Goal: Task Accomplishment & Management: Manage account settings

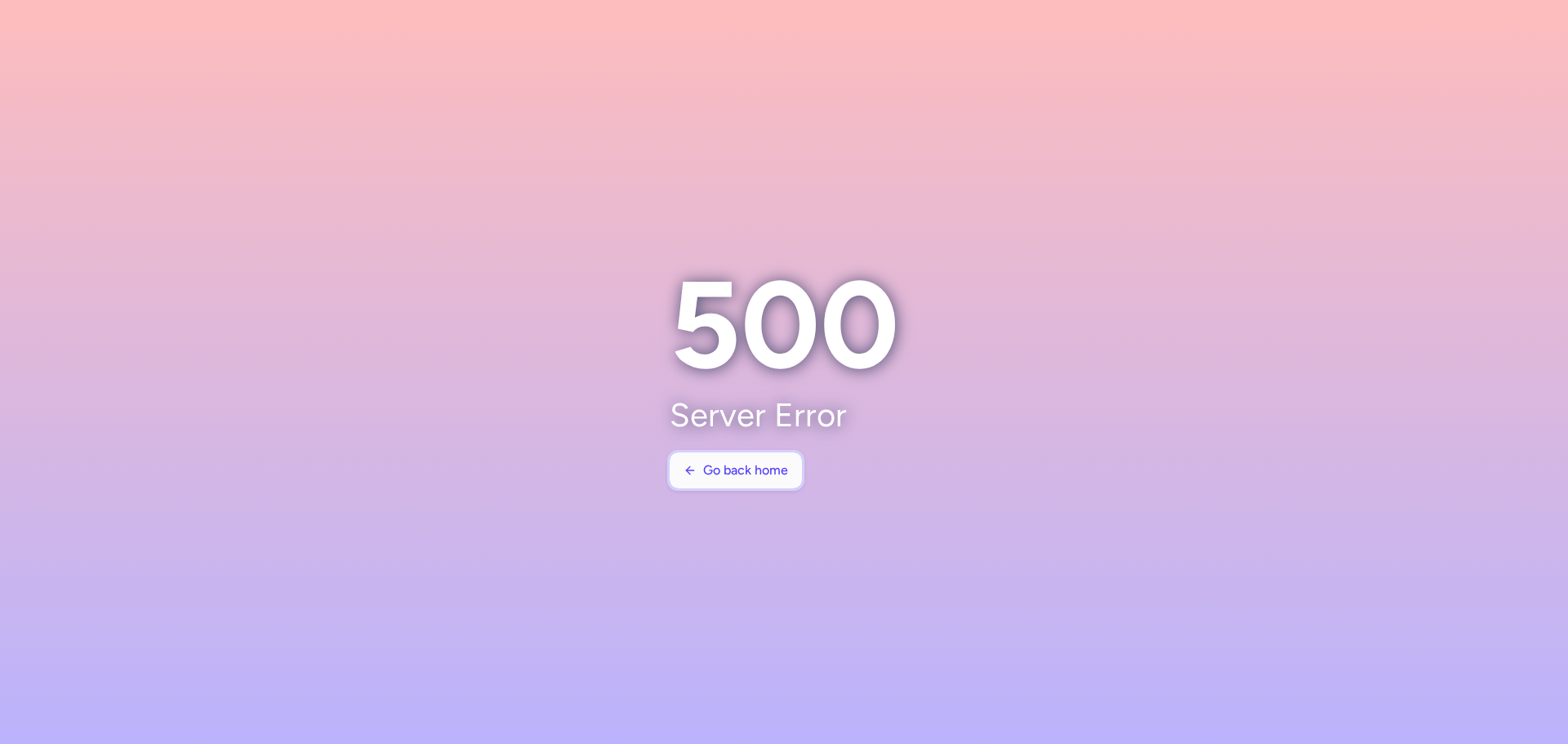
click at [732, 476] on span "Go back home" at bounding box center [746, 470] width 85 height 15
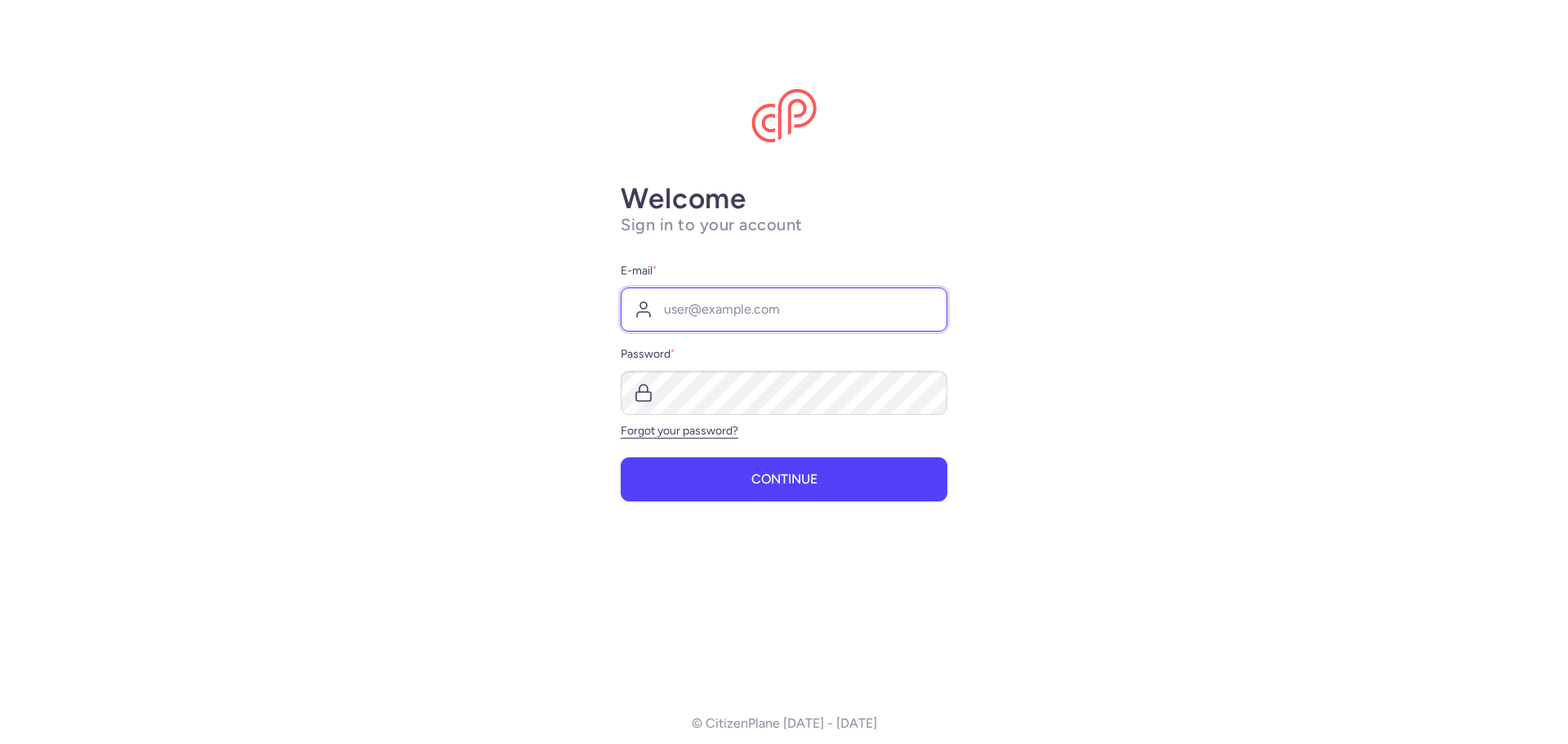
type input "[EMAIL_ADDRESS][DOMAIN_NAME]"
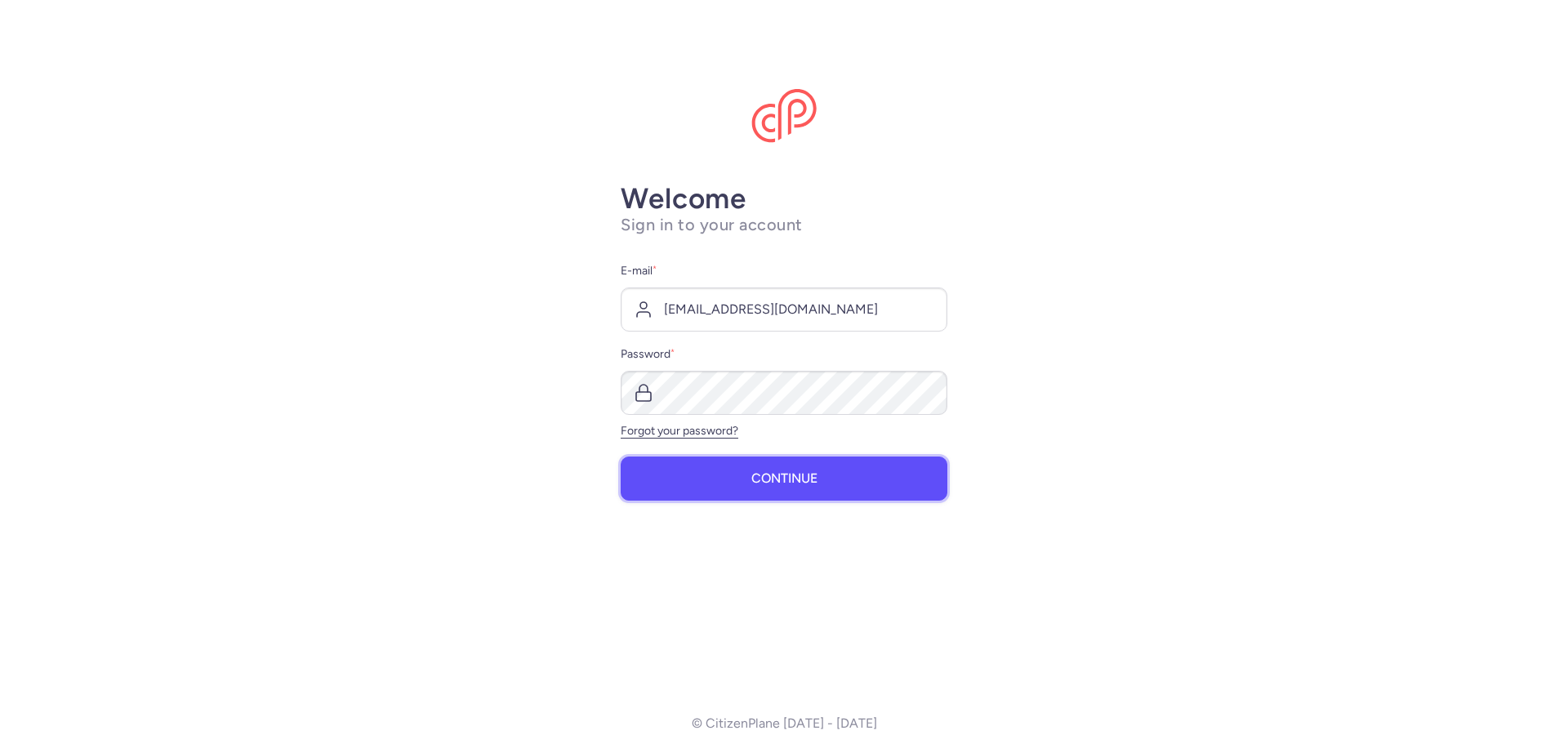
click at [762, 477] on span "Continue" at bounding box center [784, 478] width 66 height 15
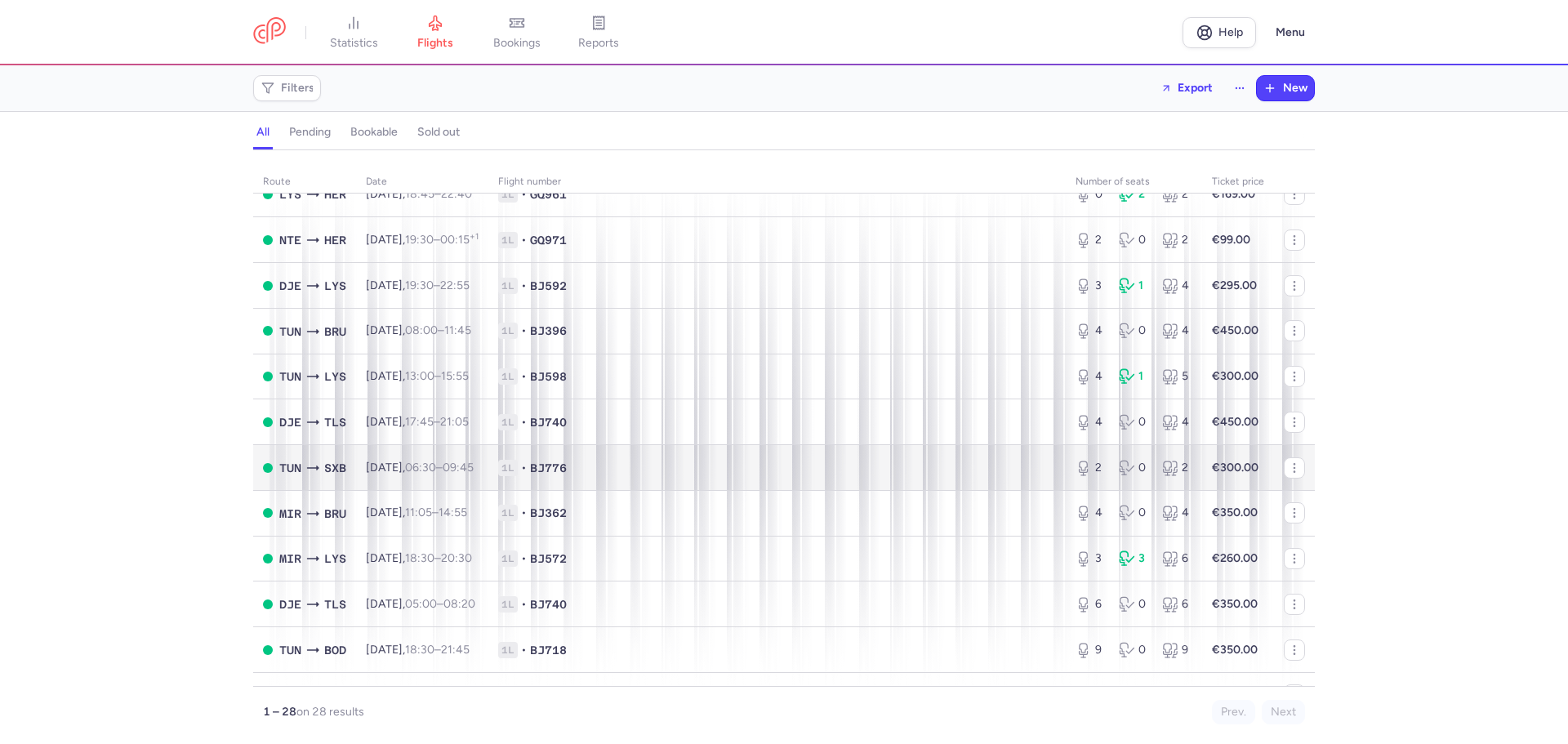
scroll to position [817, 0]
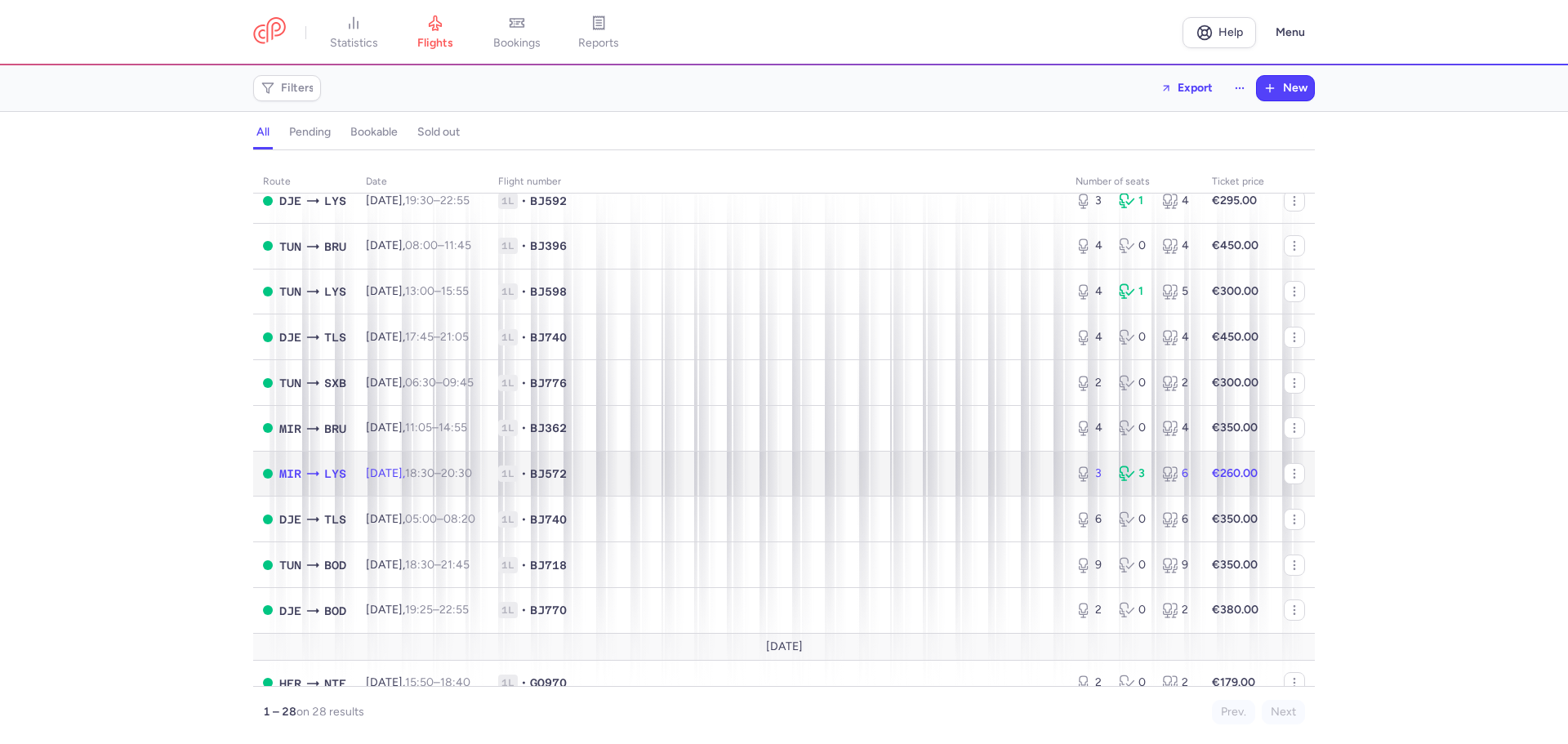
click at [350, 478] on td "MIR LYS" at bounding box center [304, 474] width 103 height 46
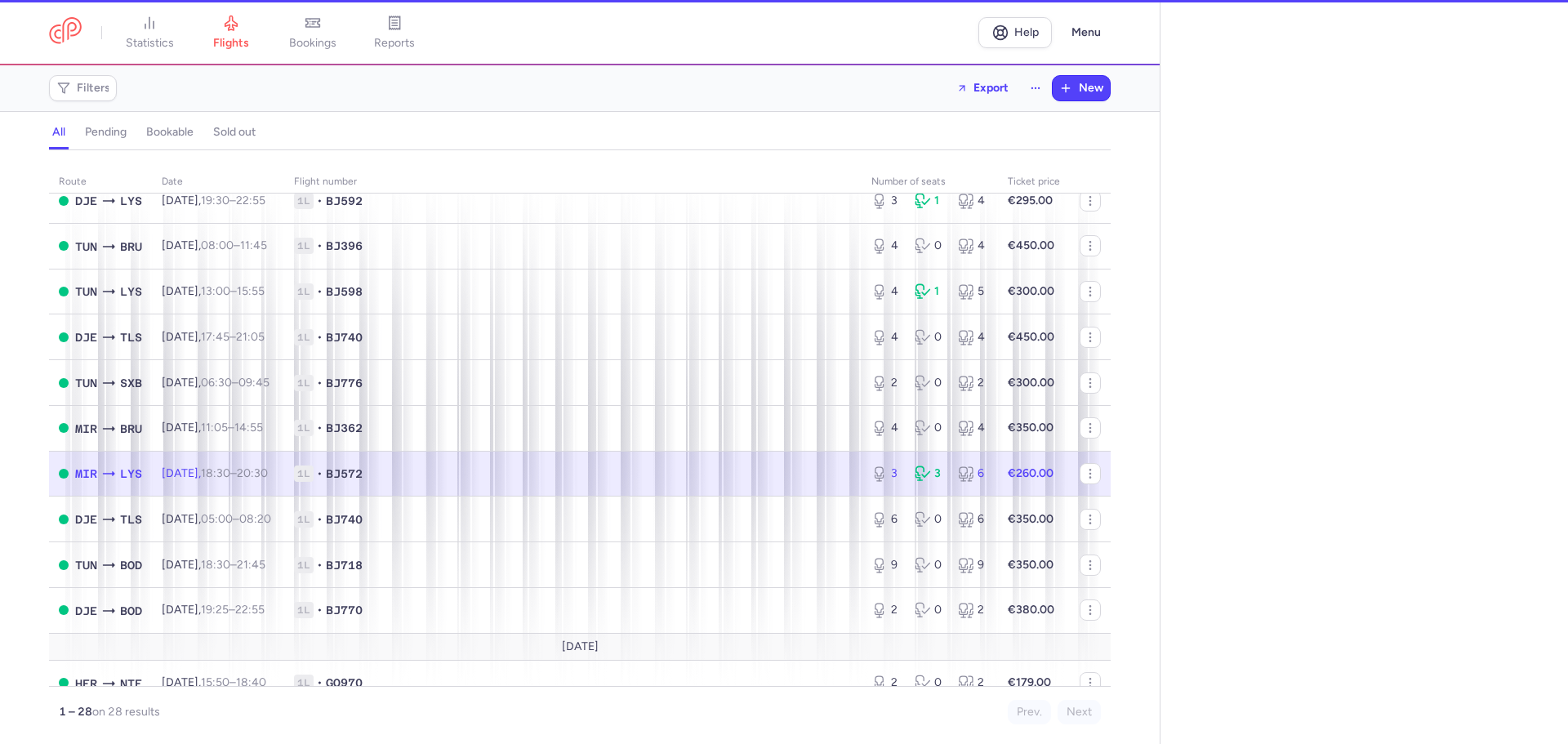
select select "hours"
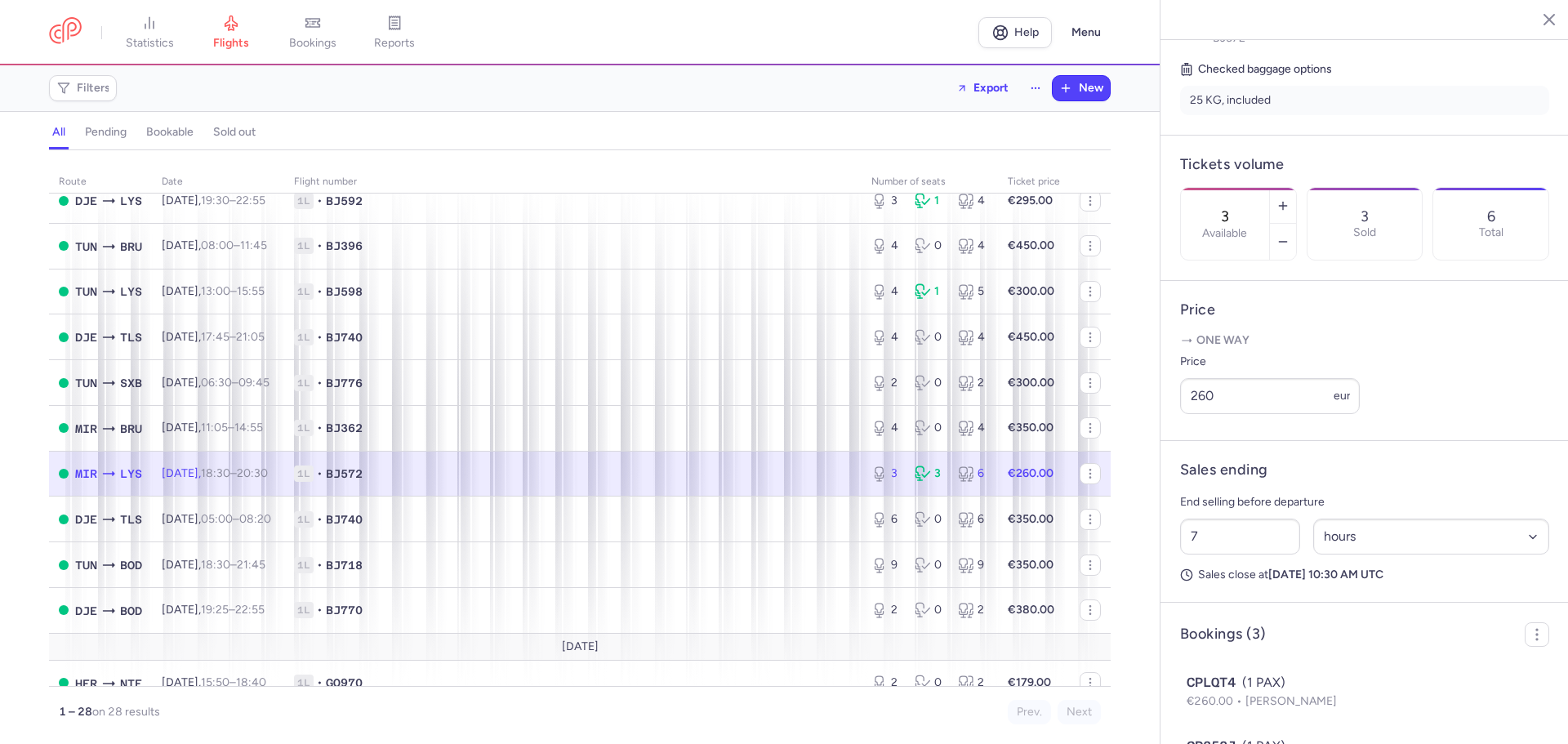
scroll to position [409, 0]
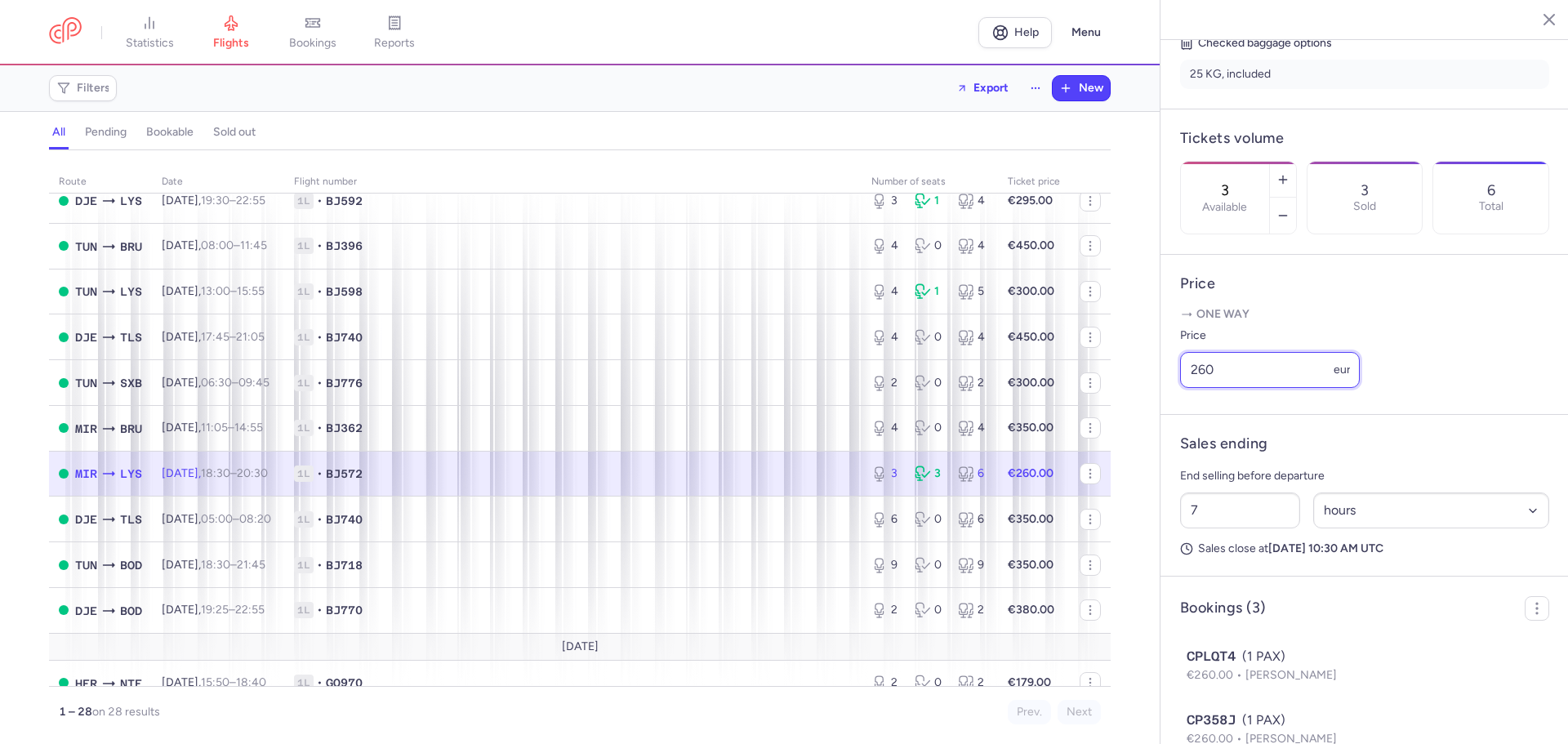
click at [1228, 388] on input "260" at bounding box center [1269, 370] width 180 height 36
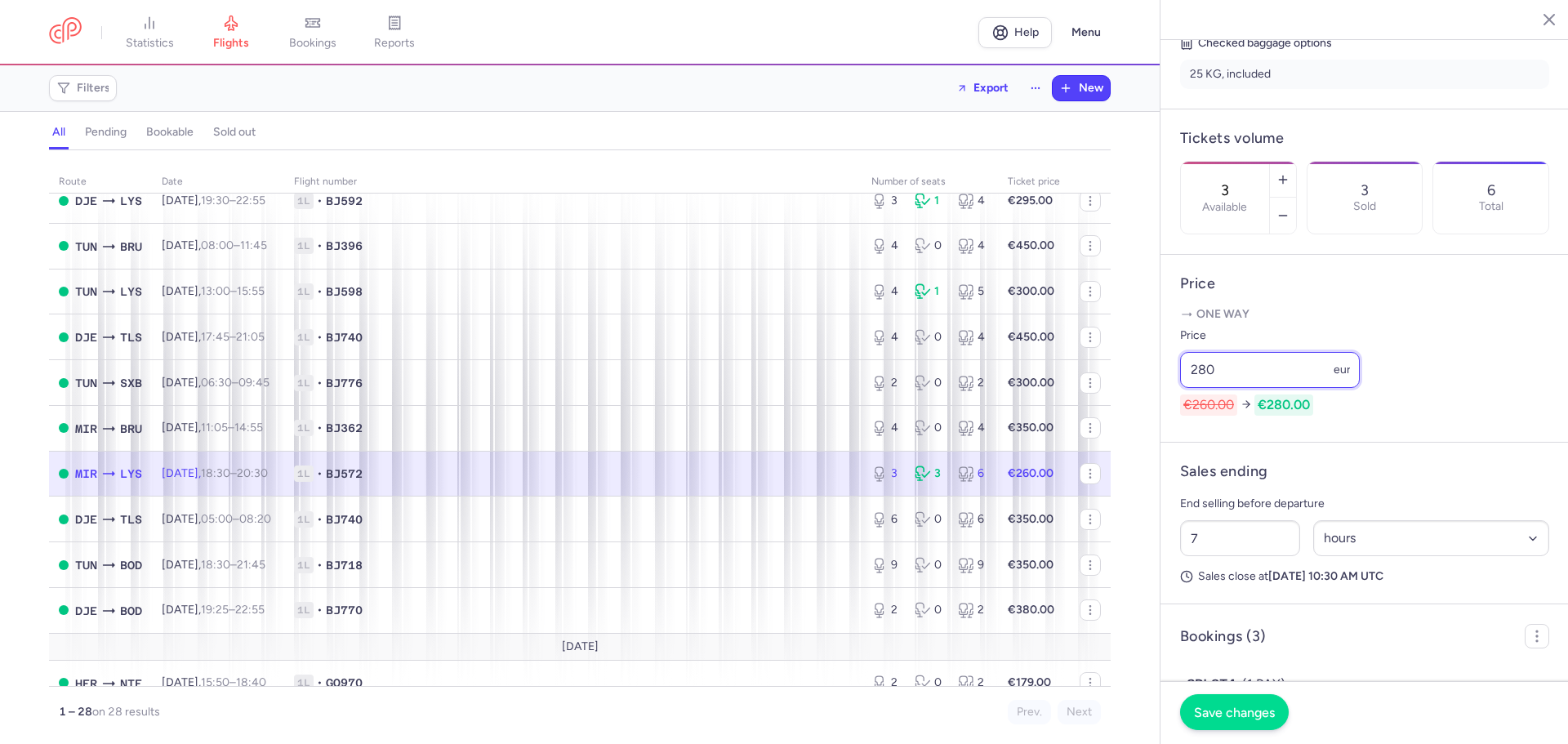
type input "280"
click at [1214, 729] on button "Save changes" at bounding box center [1235, 712] width 109 height 36
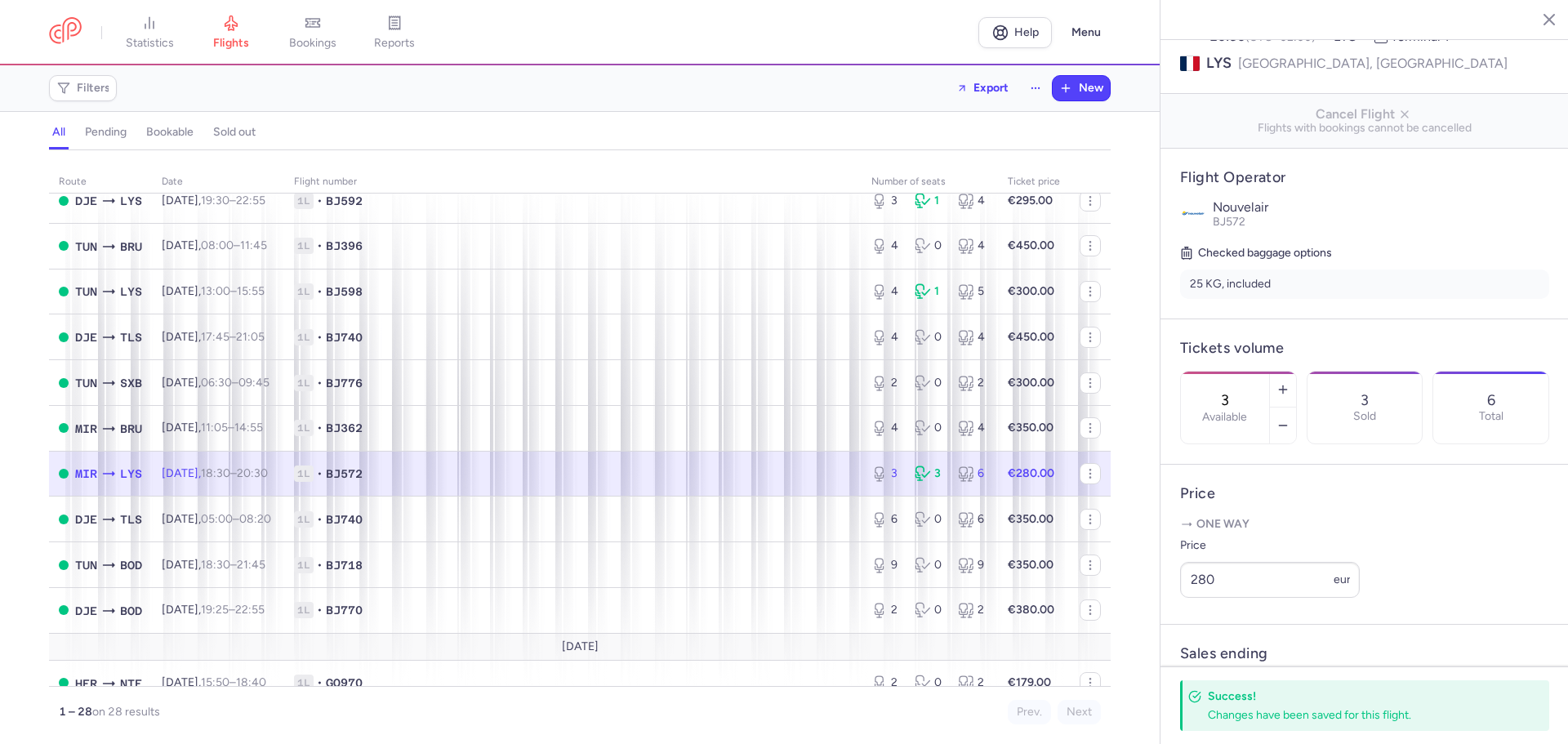
scroll to position [0, 0]
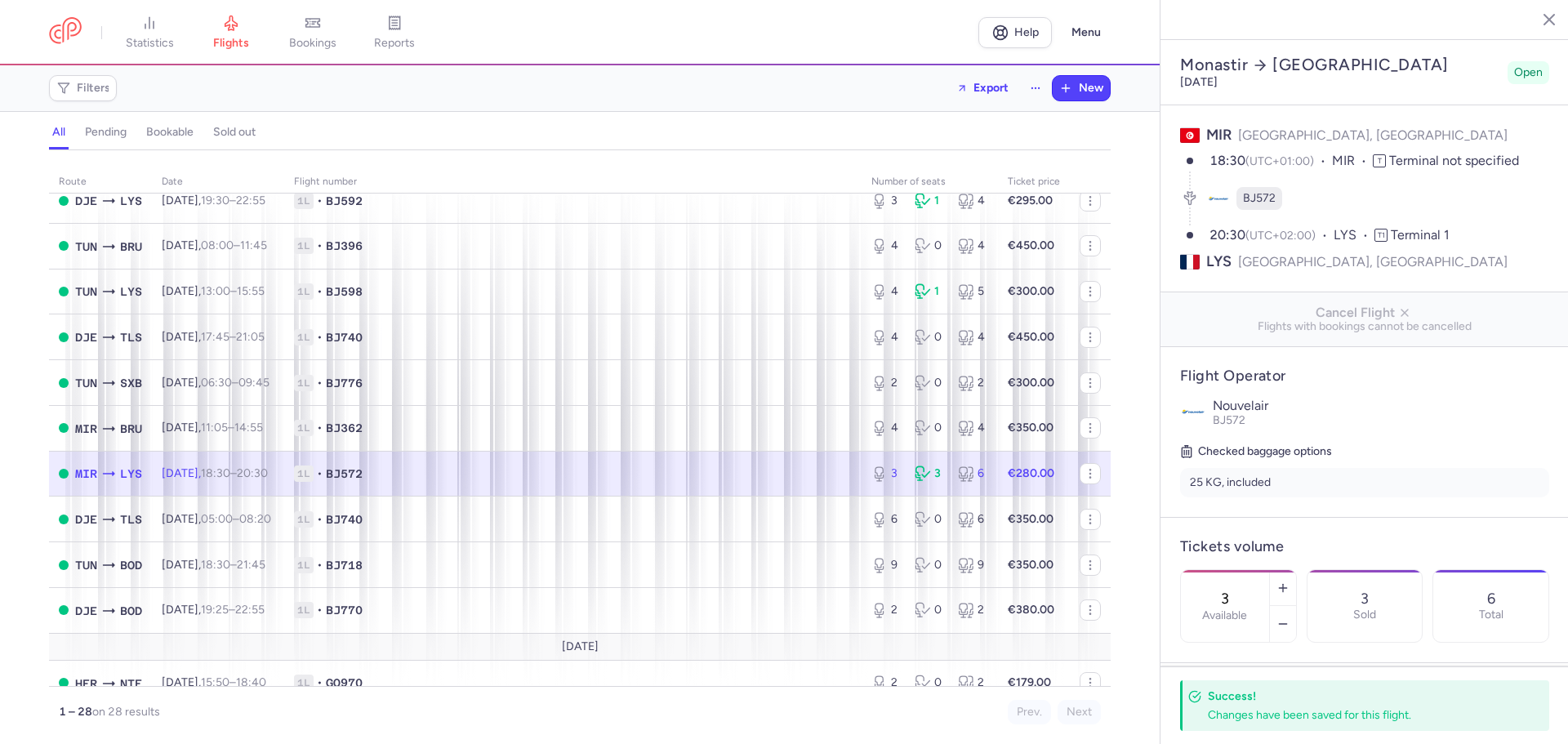
click at [1537, 18] on line "button" at bounding box center [1537, 19] width 8 height 8
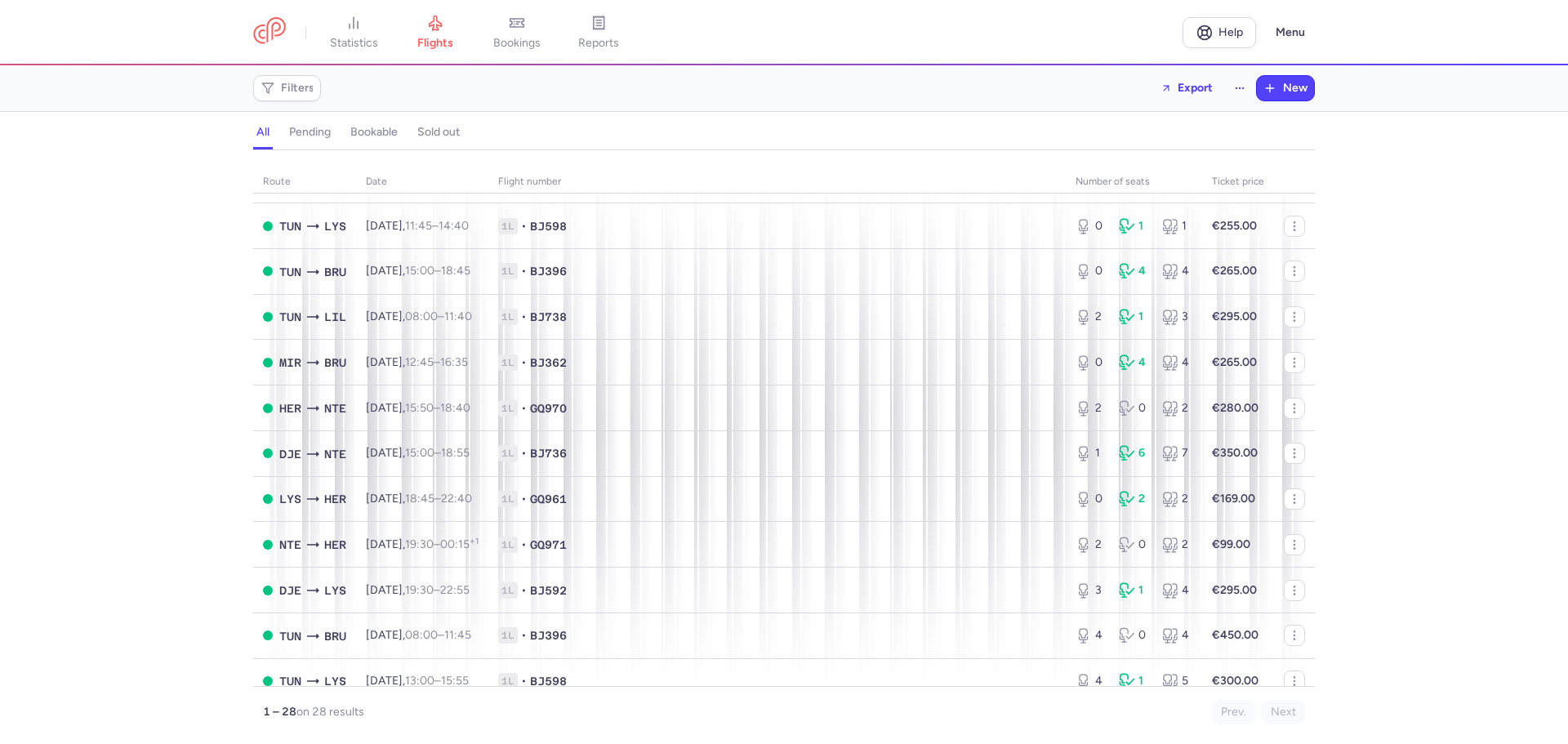
scroll to position [245, 0]
click at [1278, 39] on button "Menu" at bounding box center [1290, 32] width 49 height 31
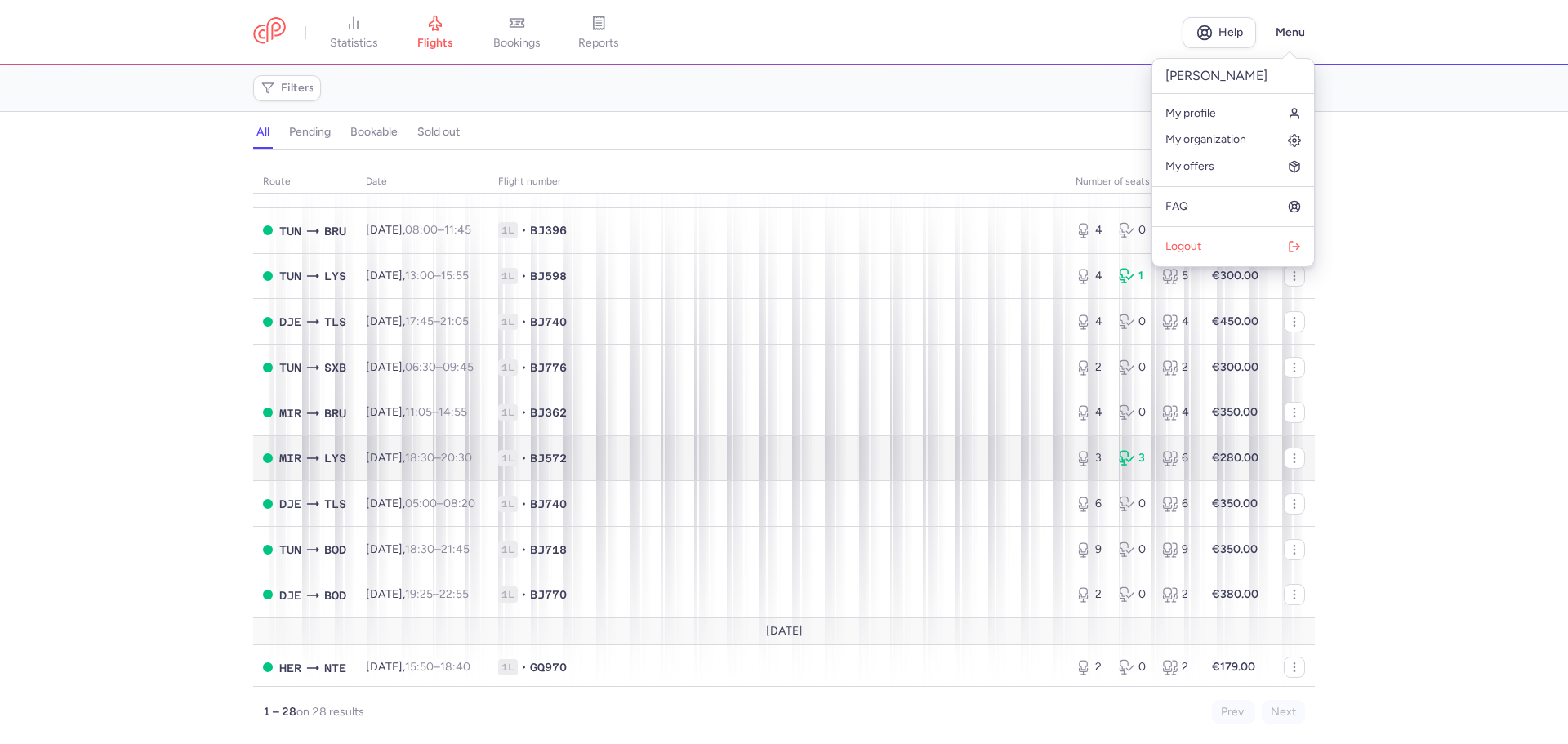
scroll to position [836, 0]
click at [316, 451] on icon at bounding box center [312, 454] width 16 height 16
select select "hours"
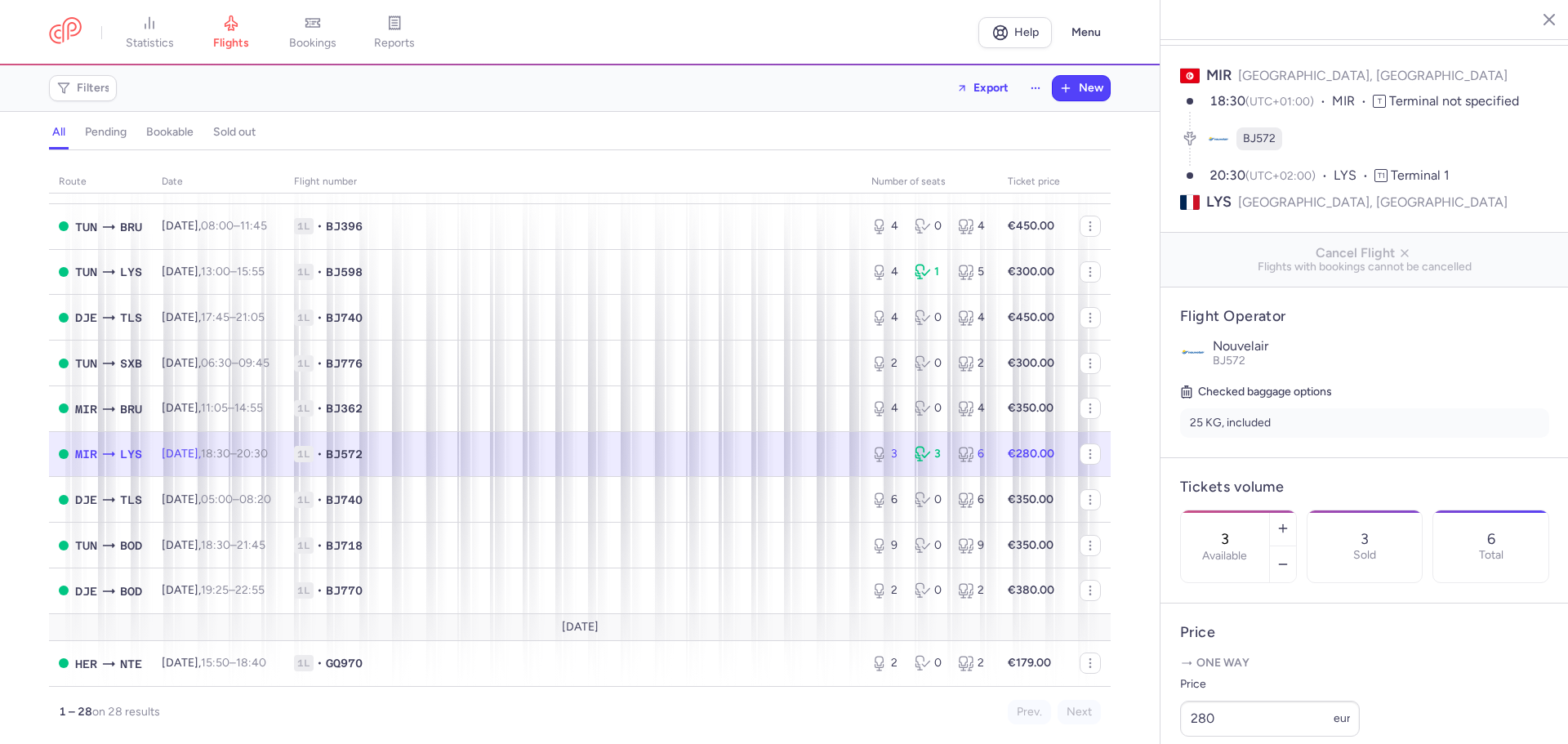
scroll to position [326, 0]
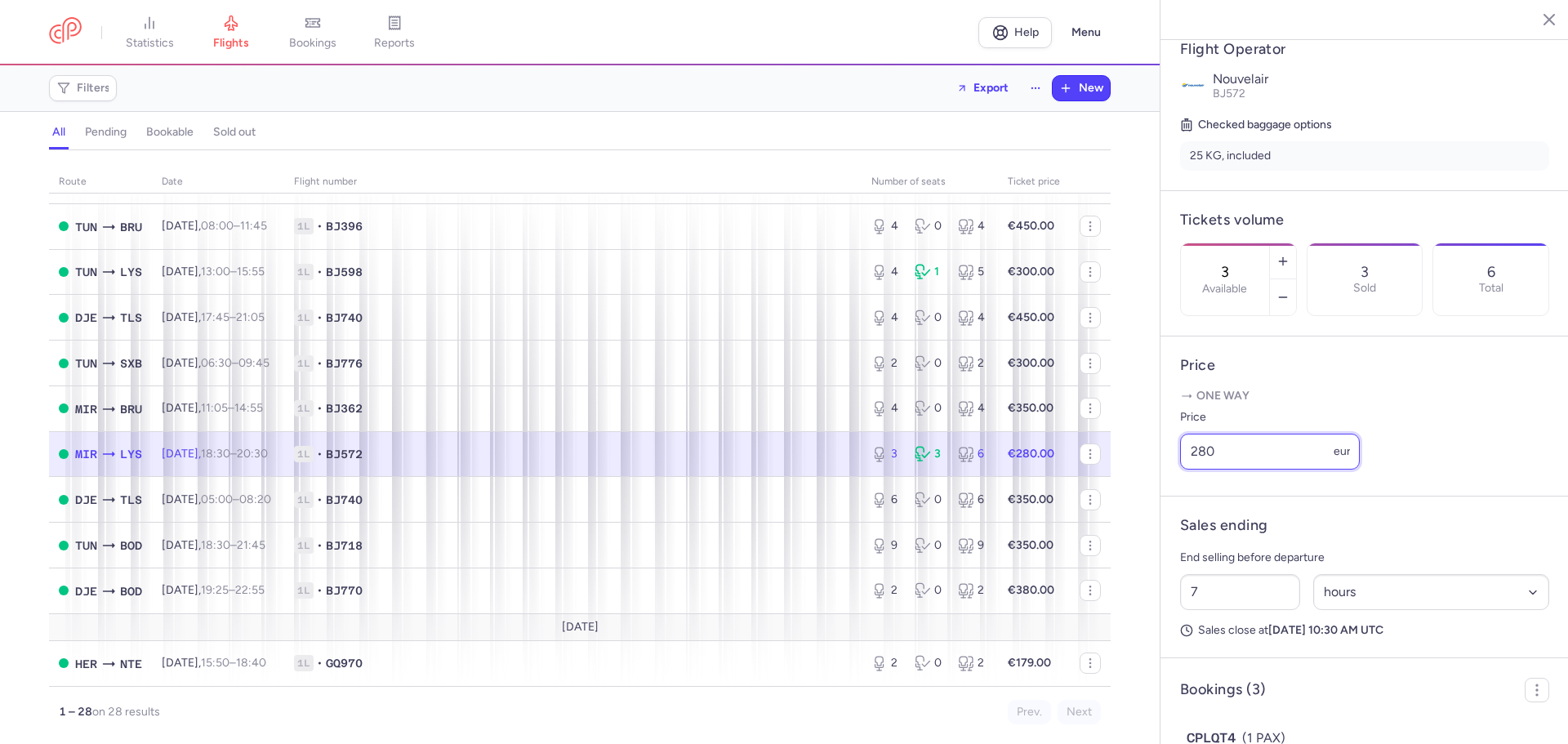
click at [1205, 470] on input "280" at bounding box center [1269, 451] width 180 height 36
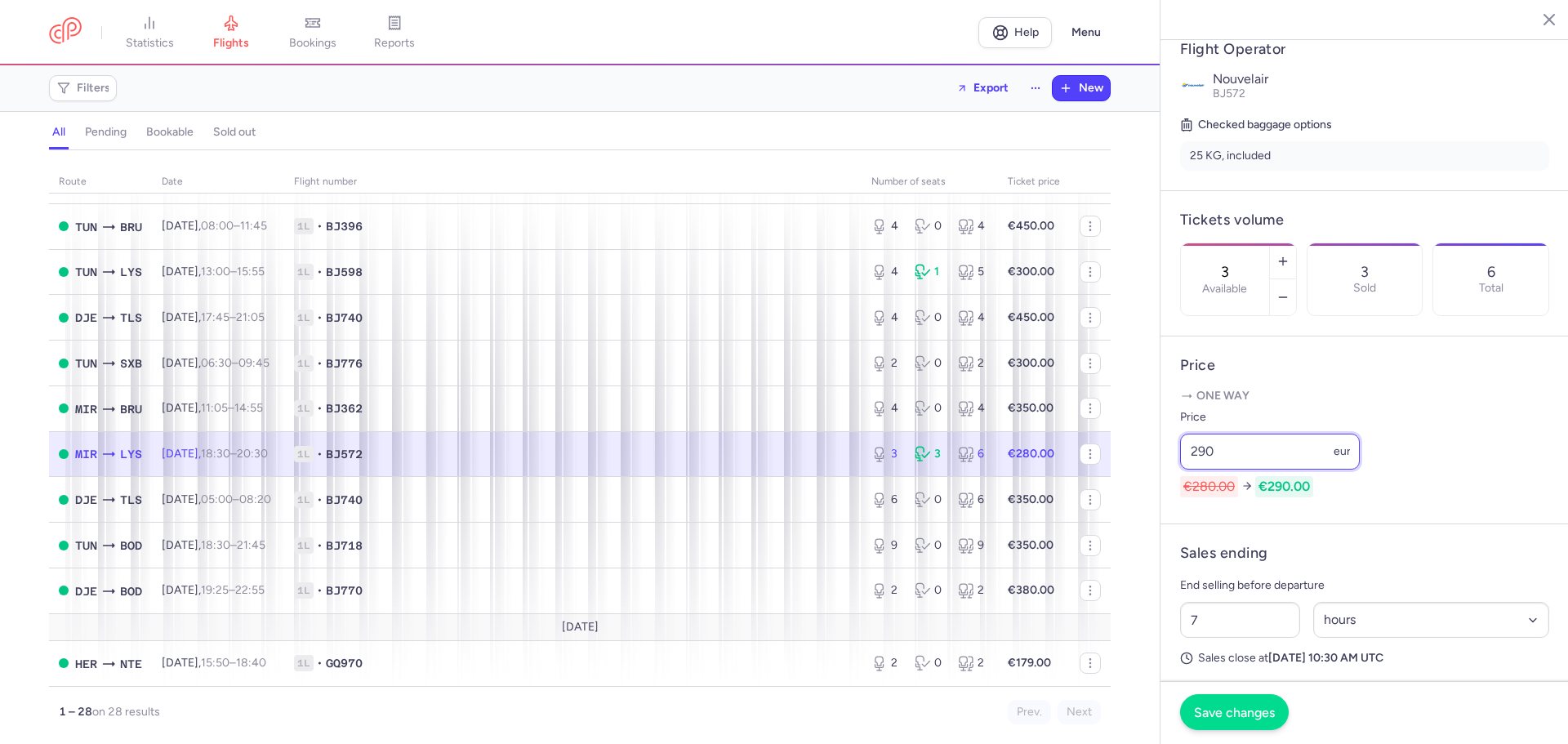
type input "290"
click at [1266, 705] on span "Save changes" at bounding box center [1235, 712] width 81 height 15
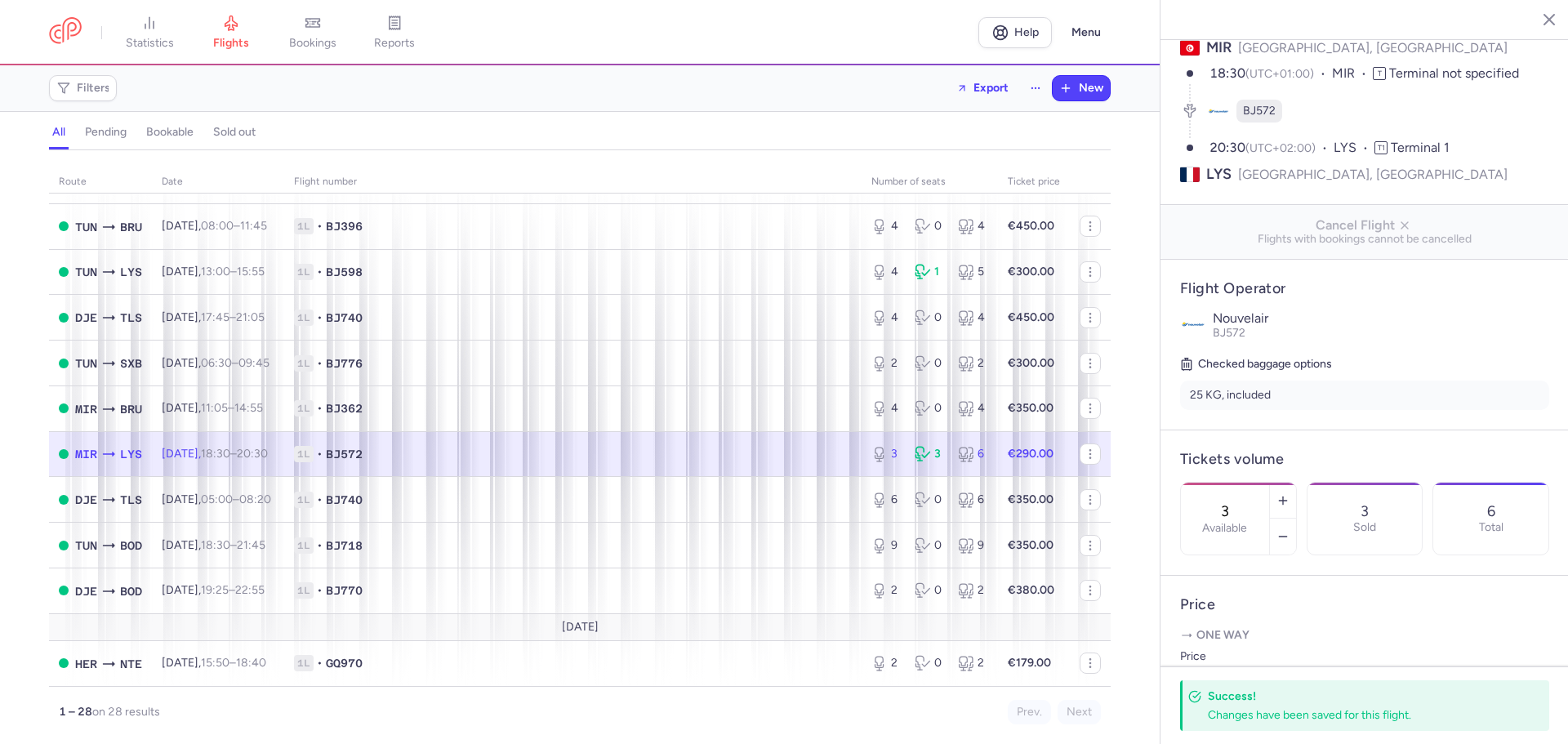
scroll to position [0, 0]
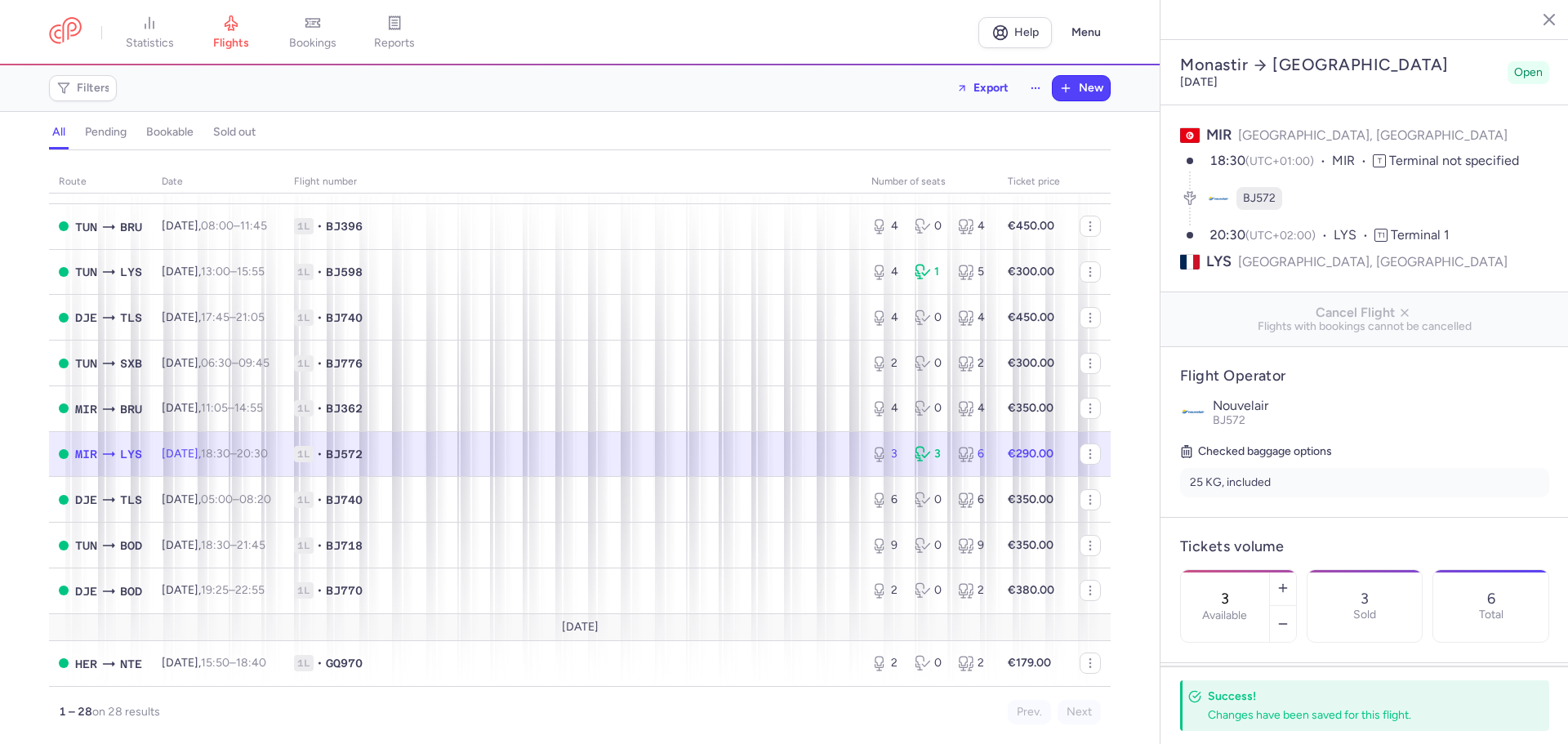
click at [1532, 19] on icon "button" at bounding box center [1537, 19] width 16 height 16
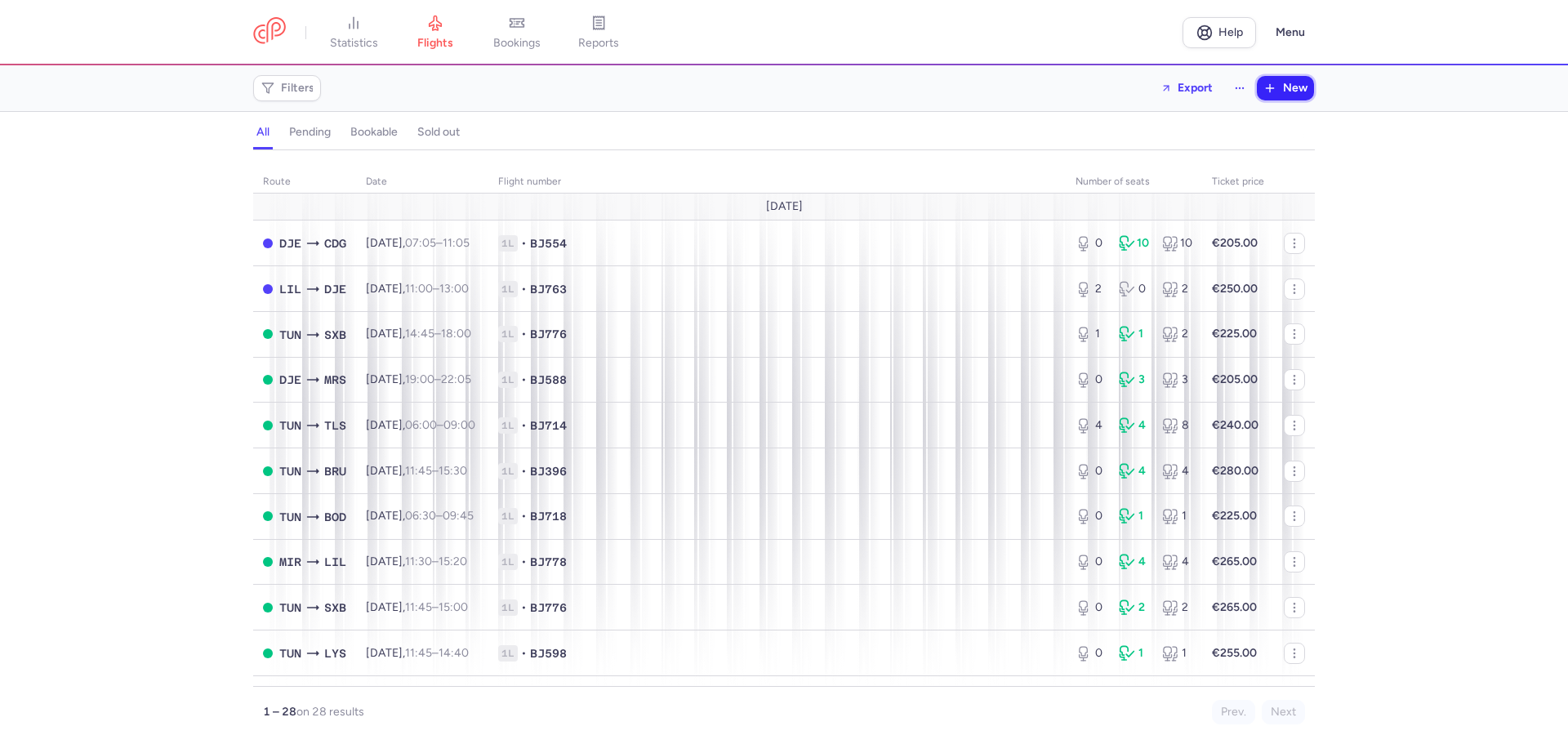
click at [1271, 96] on button "New" at bounding box center [1286, 88] width 58 height 25
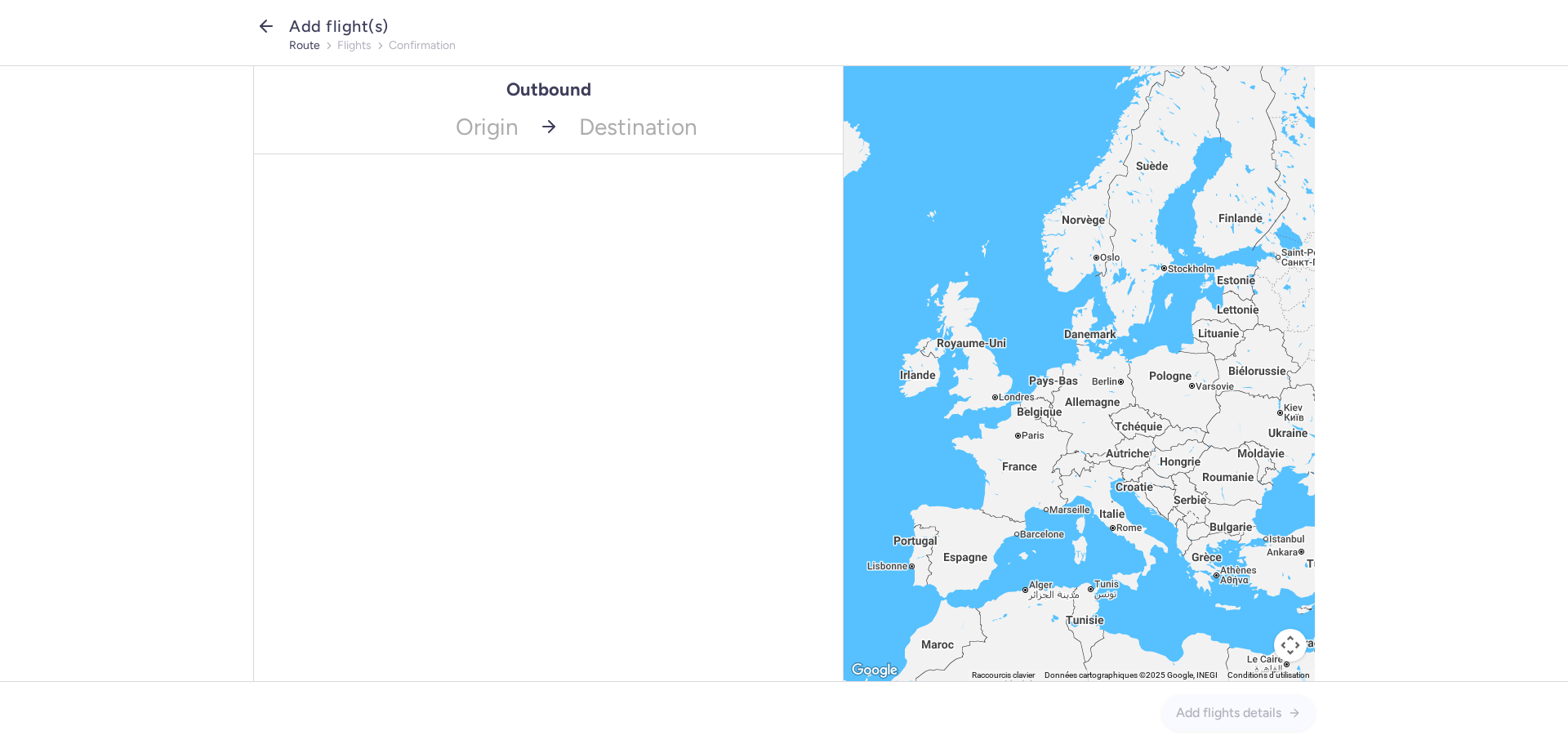
click at [253, 25] on nav "Add flight(s) route flights confirmation" at bounding box center [784, 33] width 1568 height 66
click at [275, 25] on icon "button" at bounding box center [267, 26] width 20 height 20
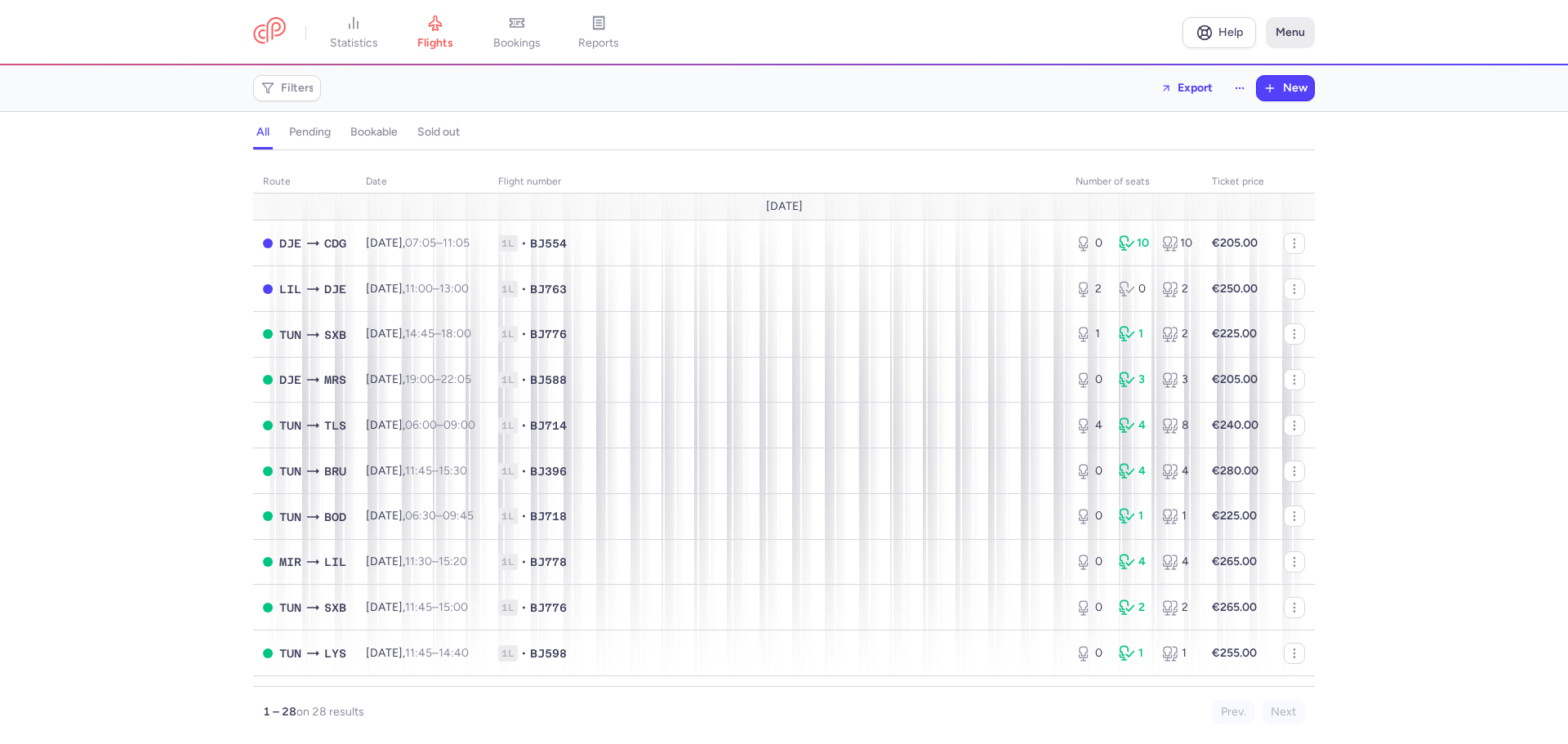
click at [1283, 32] on button "Menu" at bounding box center [1290, 32] width 49 height 31
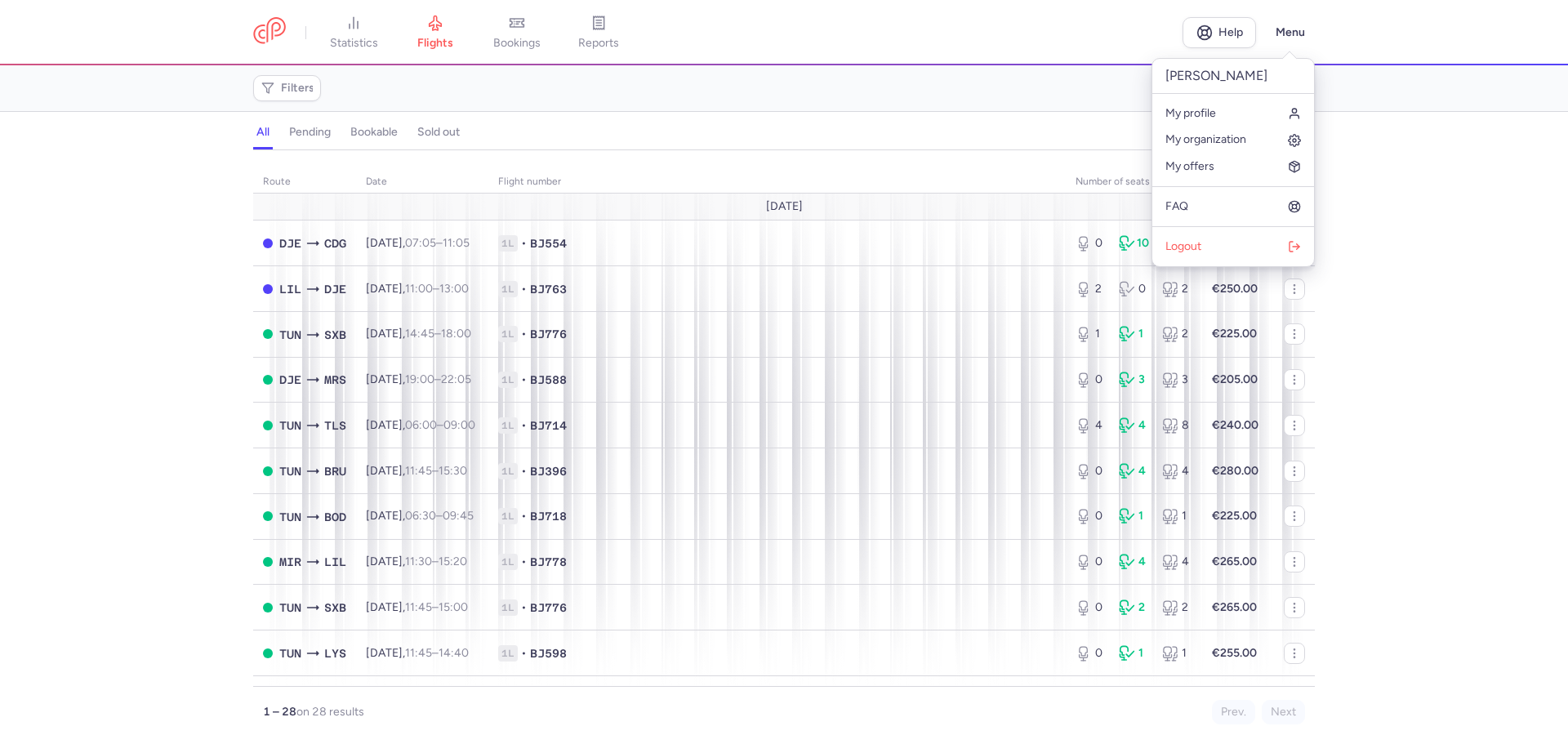
click at [175, 395] on div "route date Flight number number of seats Ticket price August 25 DJE CDG Wed, 13…" at bounding box center [784, 451] width 1568 height 584
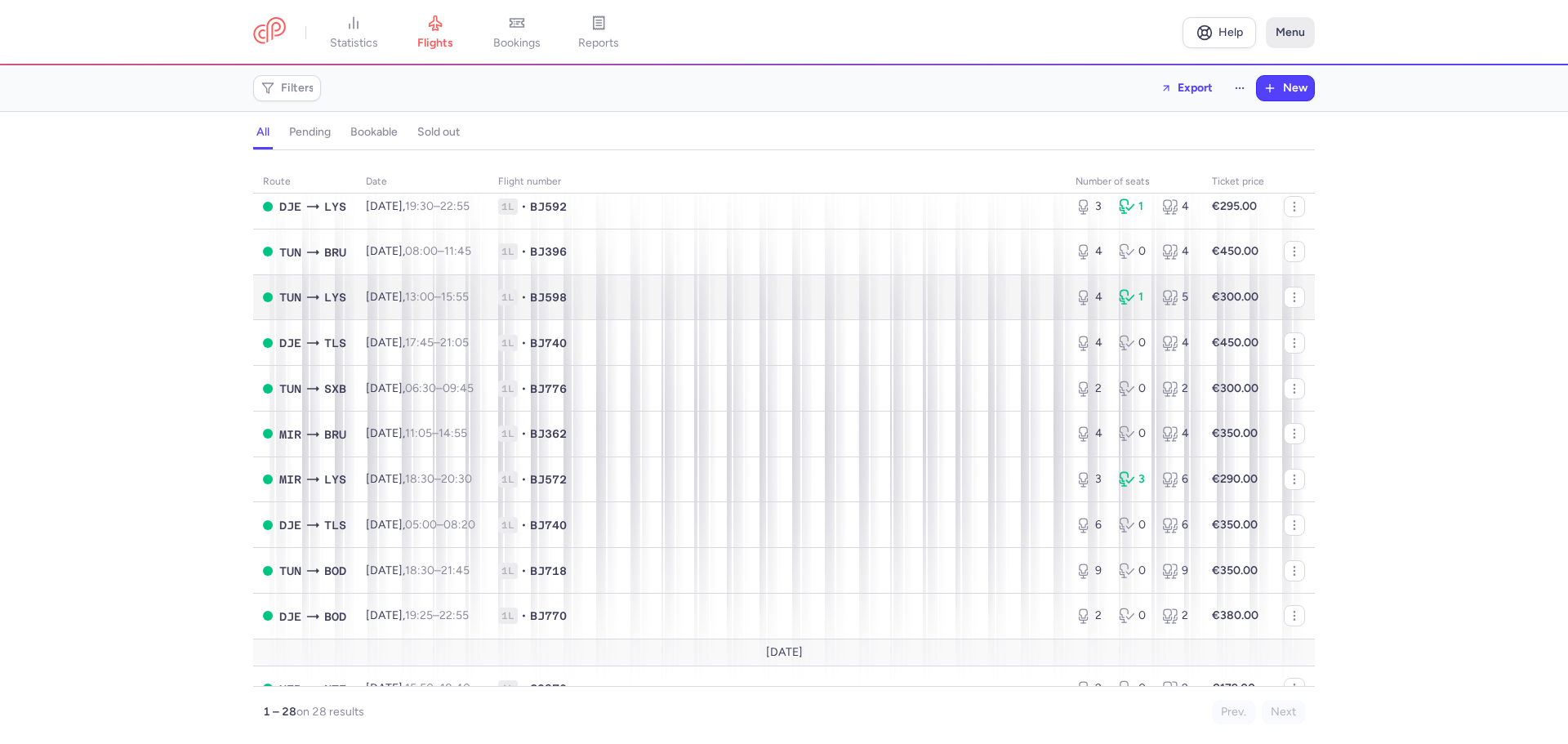
scroll to position [836, 0]
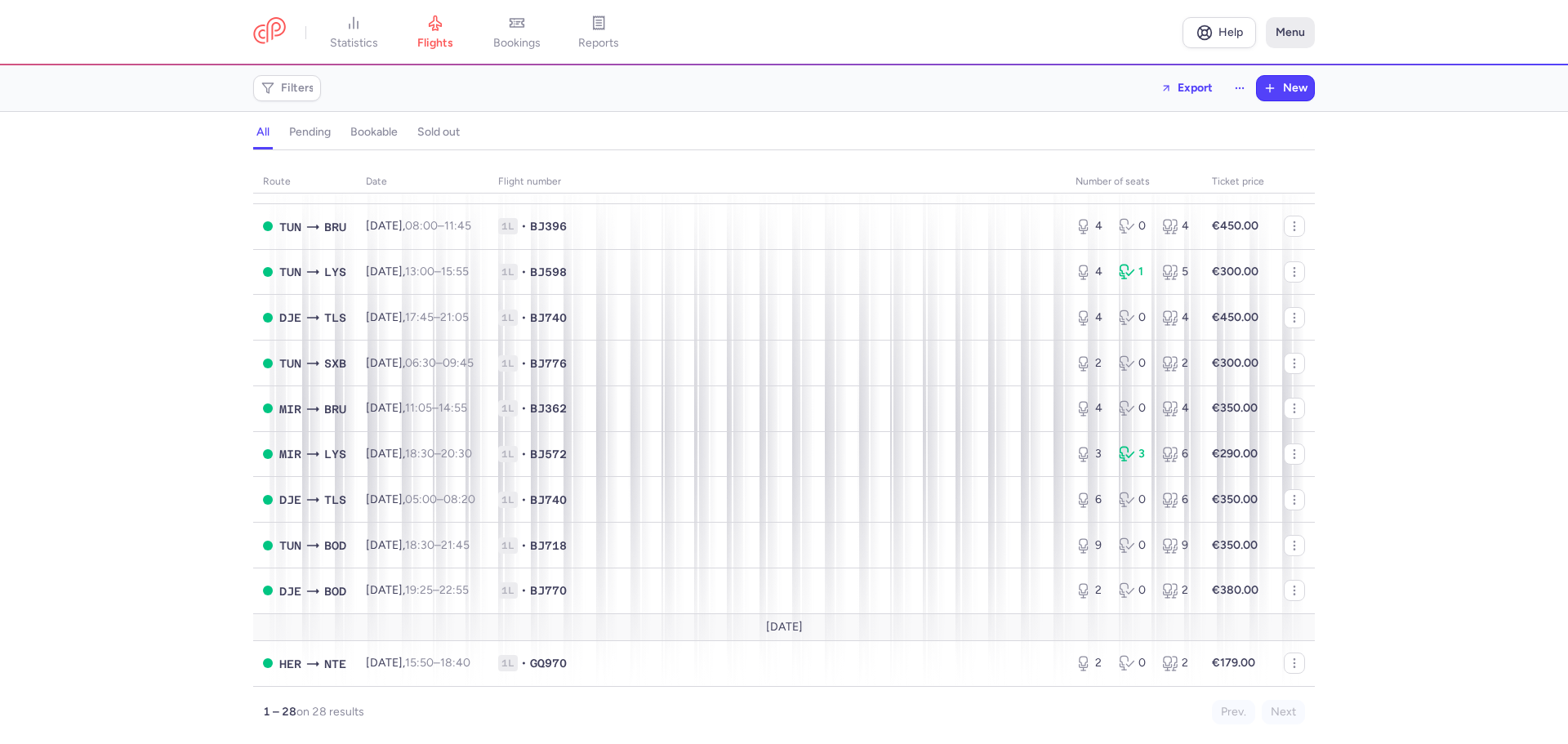
click at [1285, 43] on button "Menu" at bounding box center [1290, 32] width 49 height 31
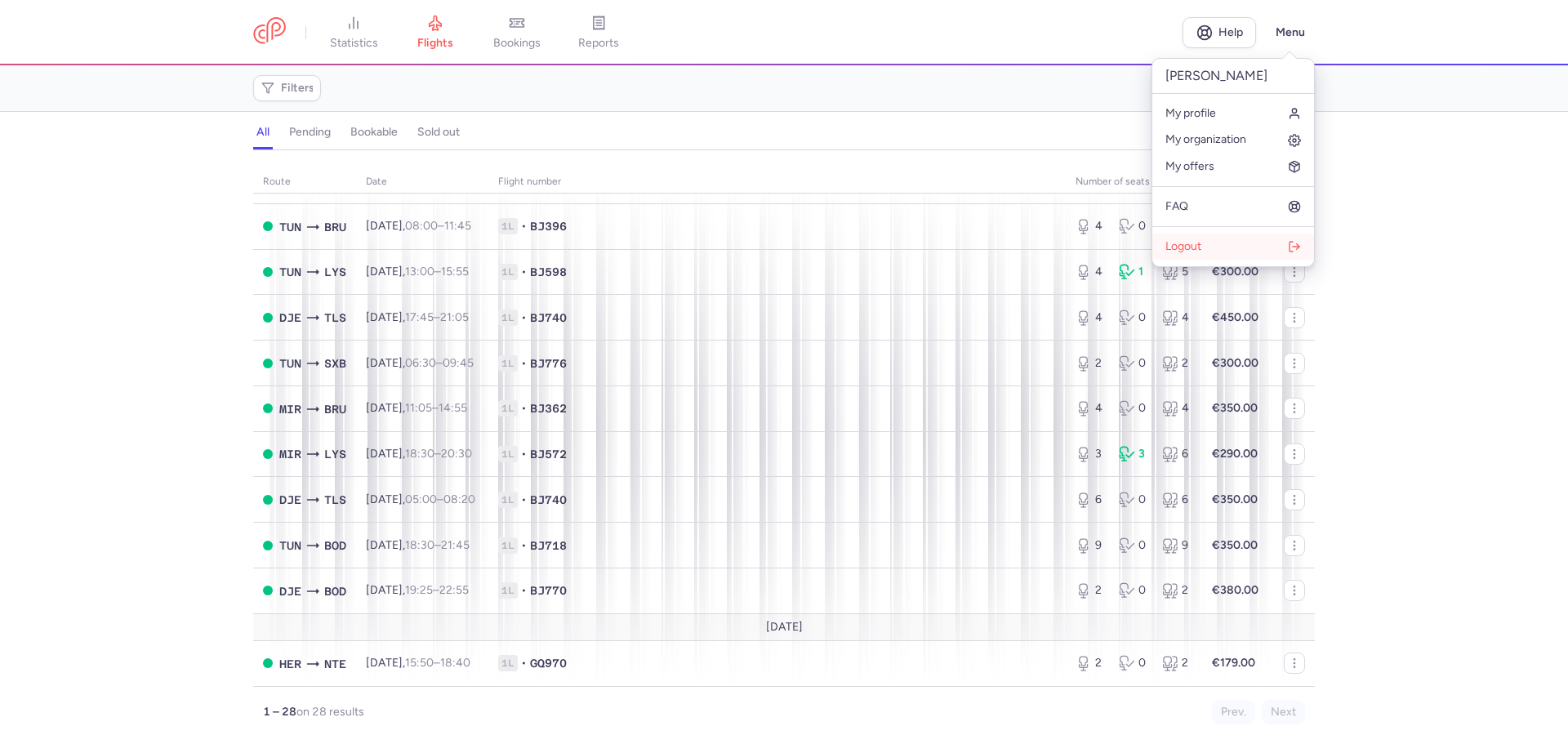
click at [1203, 243] on button "Logout" at bounding box center [1233, 247] width 162 height 26
